Goal: Transaction & Acquisition: Purchase product/service

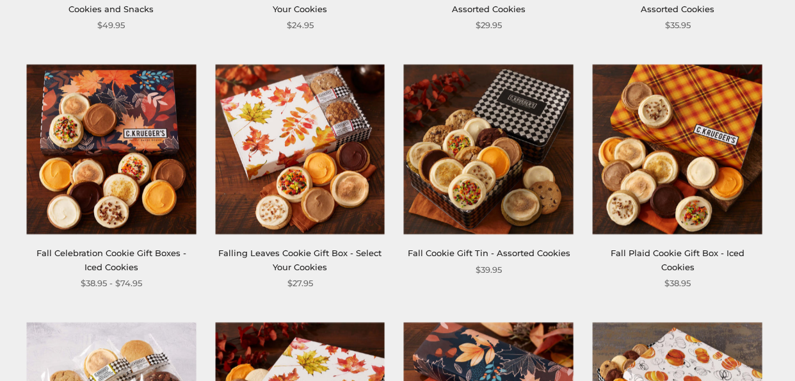
scroll to position [973, 0]
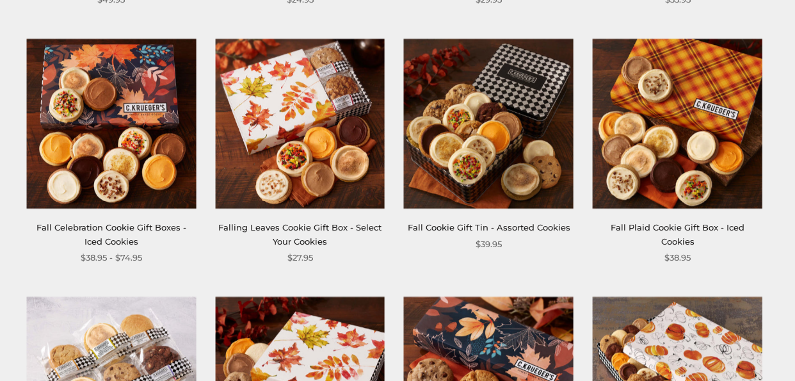
click at [144, 159] on img at bounding box center [111, 123] width 170 height 170
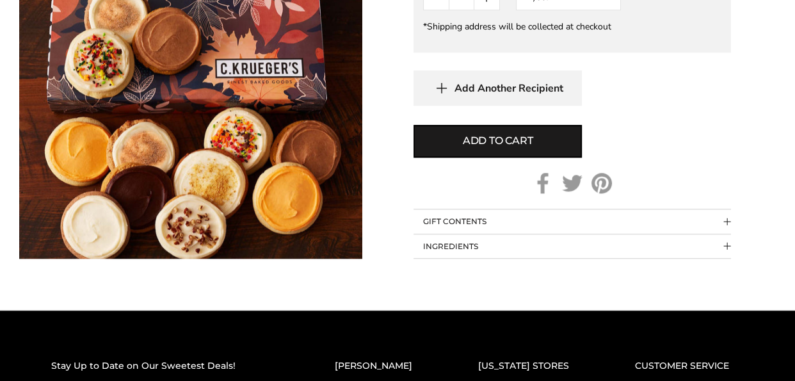
scroll to position [973, 0]
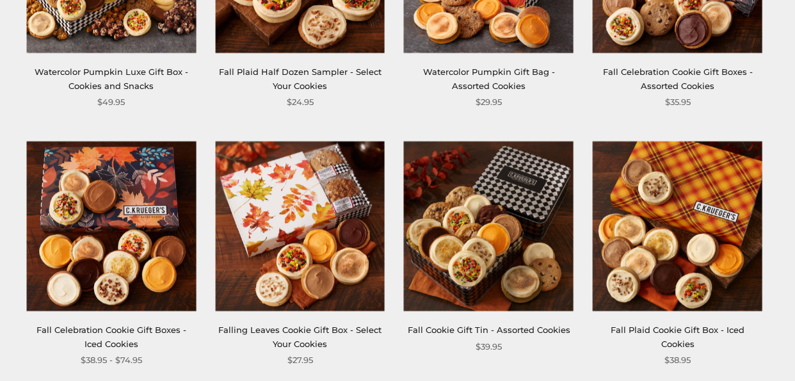
scroll to position [896, 0]
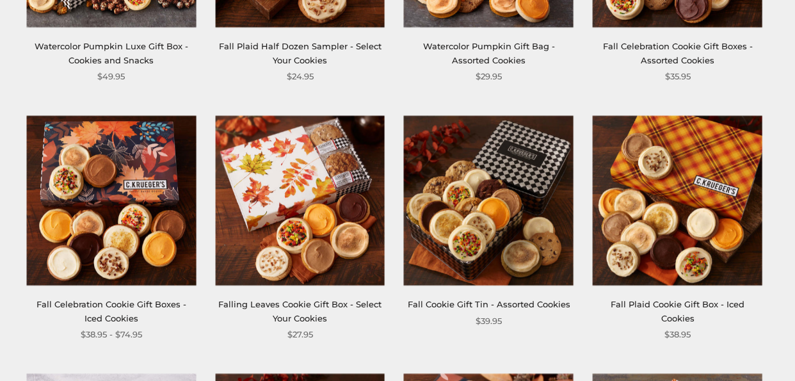
click at [337, 255] on img at bounding box center [300, 200] width 170 height 170
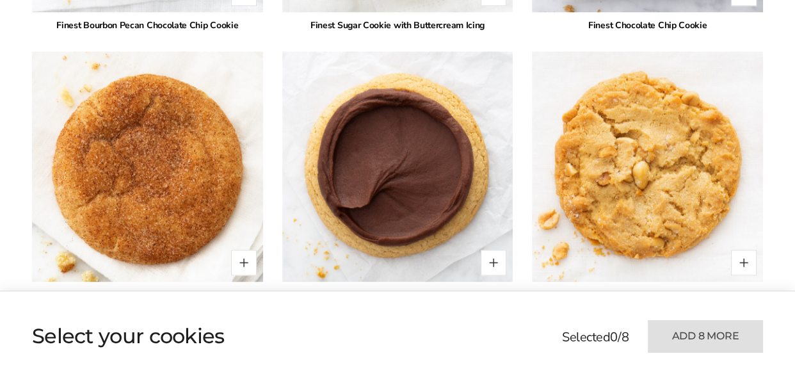
scroll to position [1849, 0]
